Goal: Information Seeking & Learning: Learn about a topic

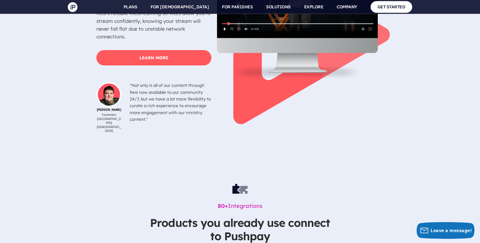
scroll to position [1834, 0]
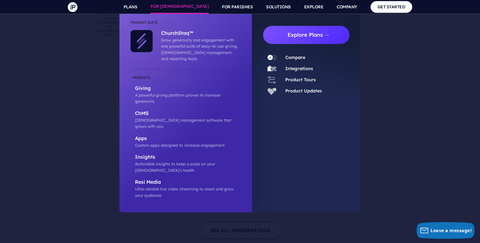
click at [278, 40] on link "Explore Plans →" at bounding box center [309, 35] width 82 height 18
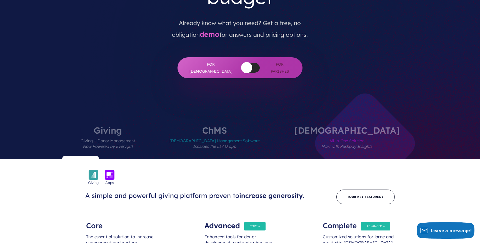
scroll to position [180, 0]
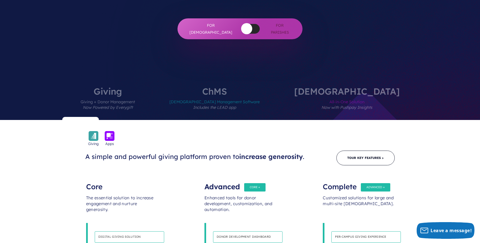
click at [337, 105] on em "Now with Pushpay Insights" at bounding box center [347, 107] width 51 height 5
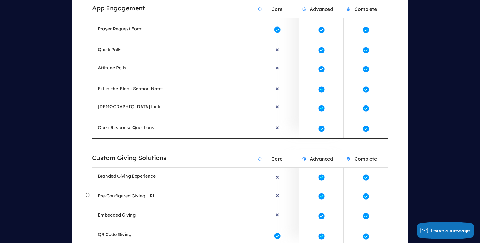
scroll to position [1187, 0]
